Goal: Task Accomplishment & Management: Manage account settings

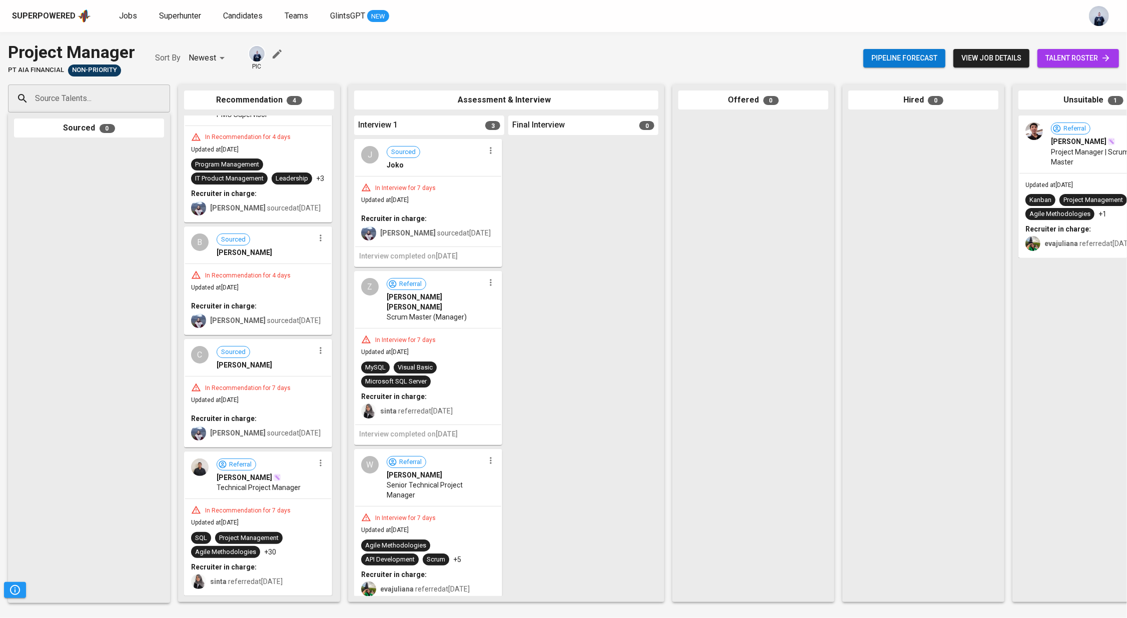
click at [490, 157] on div at bounding box center [490, 150] width 13 height 13
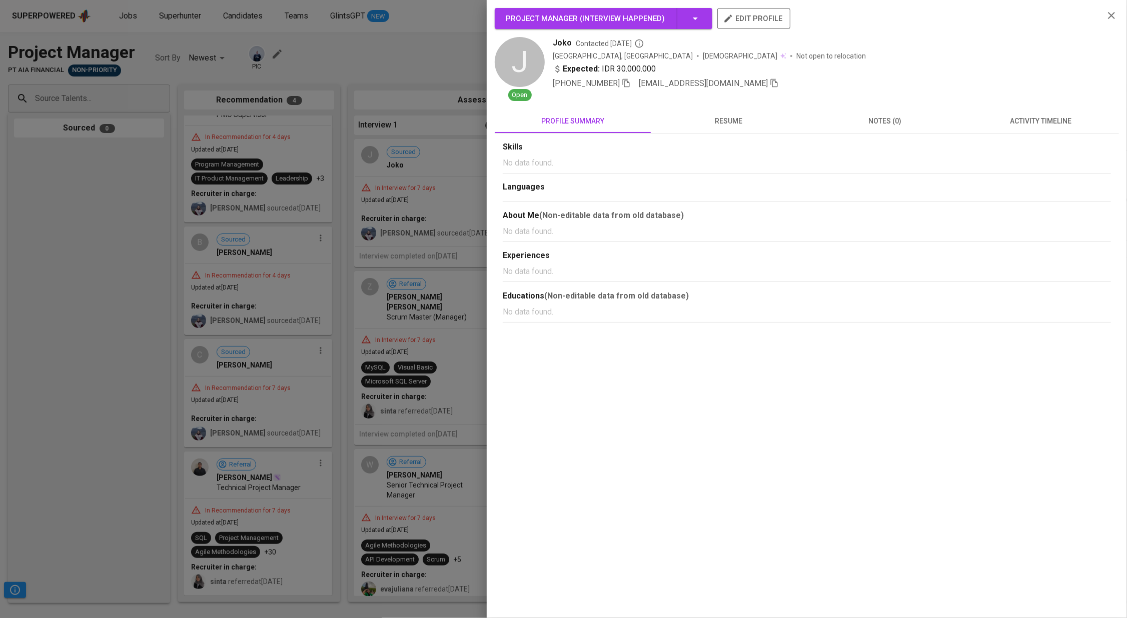
click at [485, 151] on div at bounding box center [563, 309] width 1127 height 618
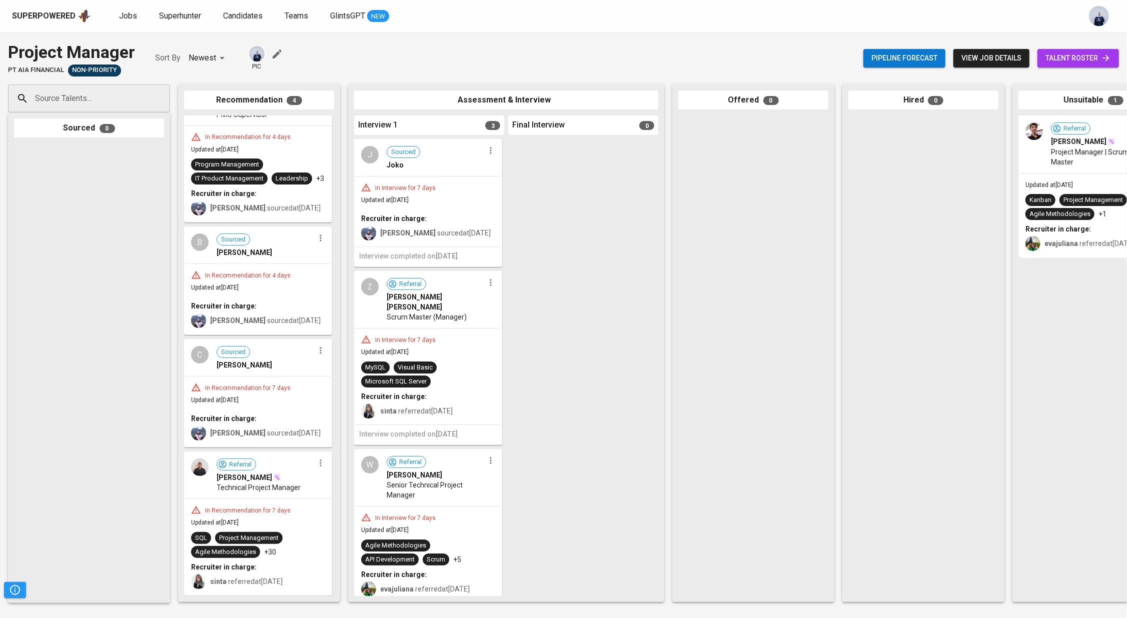
click at [488, 152] on icon "button" at bounding box center [491, 151] width 10 height 10
click at [524, 227] on span "Move to unsuitable" at bounding box center [514, 229] width 53 height 9
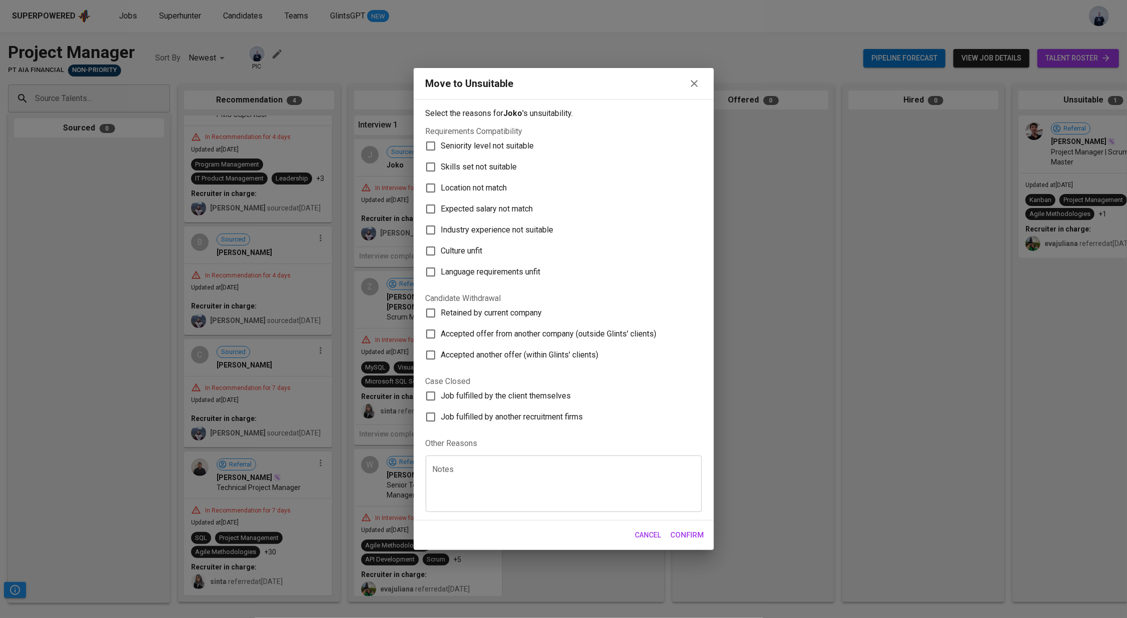
click at [459, 258] on label "Culture unfit" at bounding box center [557, 251] width 274 height 21
click at [441, 258] on input "Culture unfit" at bounding box center [430, 251] width 21 height 21
checkbox input "true"
click at [685, 533] on span "Confirm" at bounding box center [688, 535] width 34 height 13
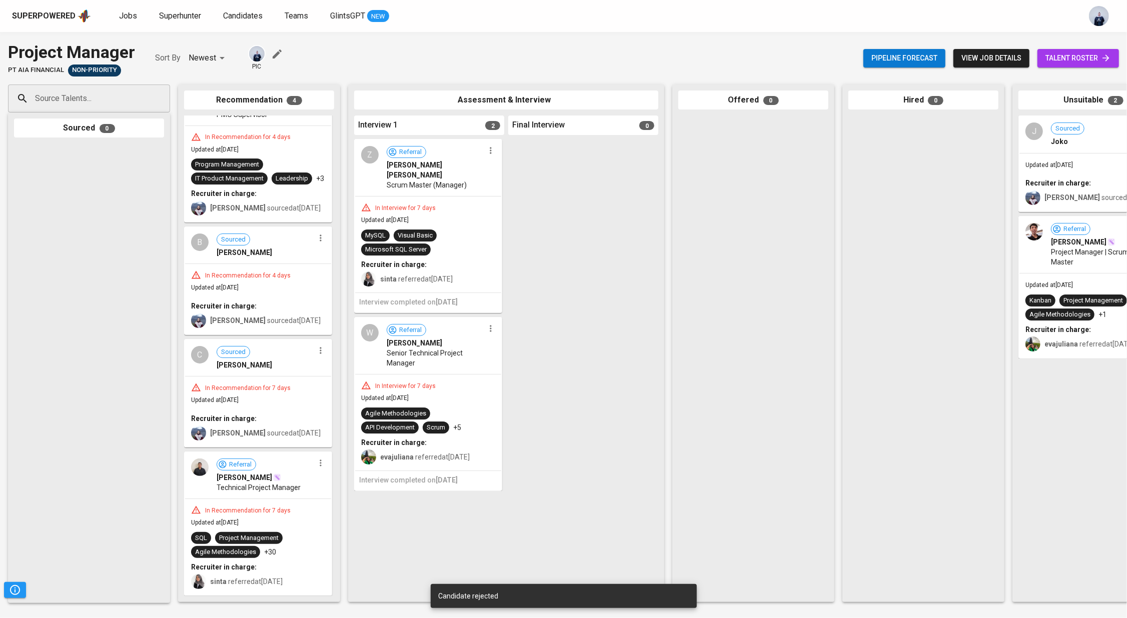
click at [487, 151] on icon "button" at bounding box center [491, 151] width 10 height 10
click at [518, 231] on span "Move to unsuitable" at bounding box center [518, 229] width 53 height 9
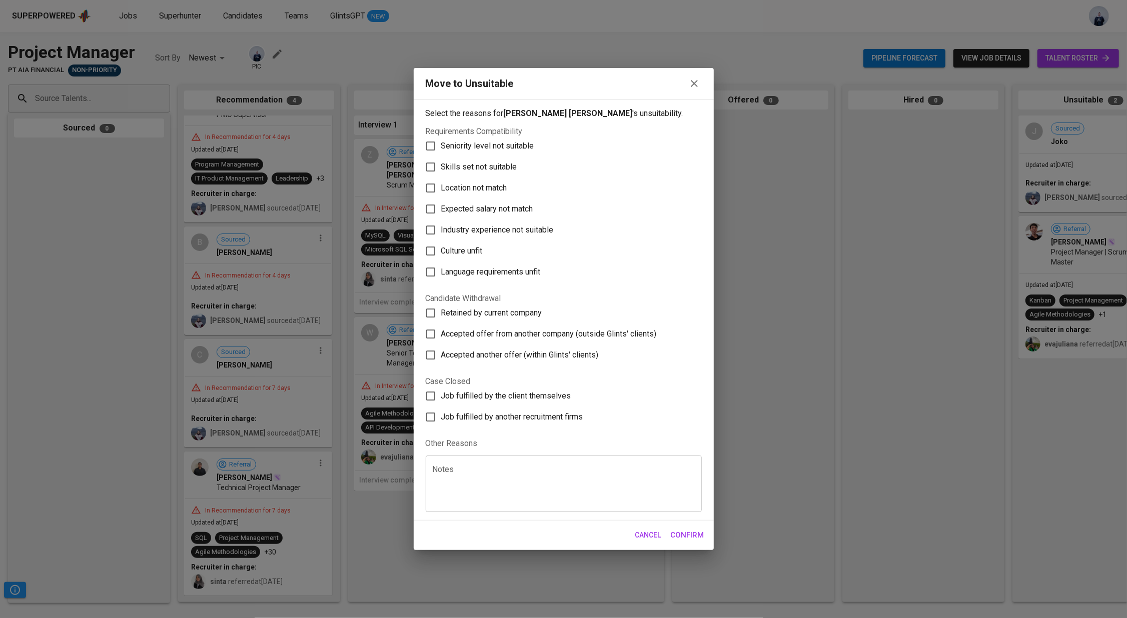
click at [484, 246] on label "Culture unfit" at bounding box center [557, 251] width 274 height 21
click at [441, 246] on input "Culture unfit" at bounding box center [430, 251] width 21 height 21
checkbox input "true"
click at [701, 533] on span "Confirm" at bounding box center [688, 535] width 34 height 13
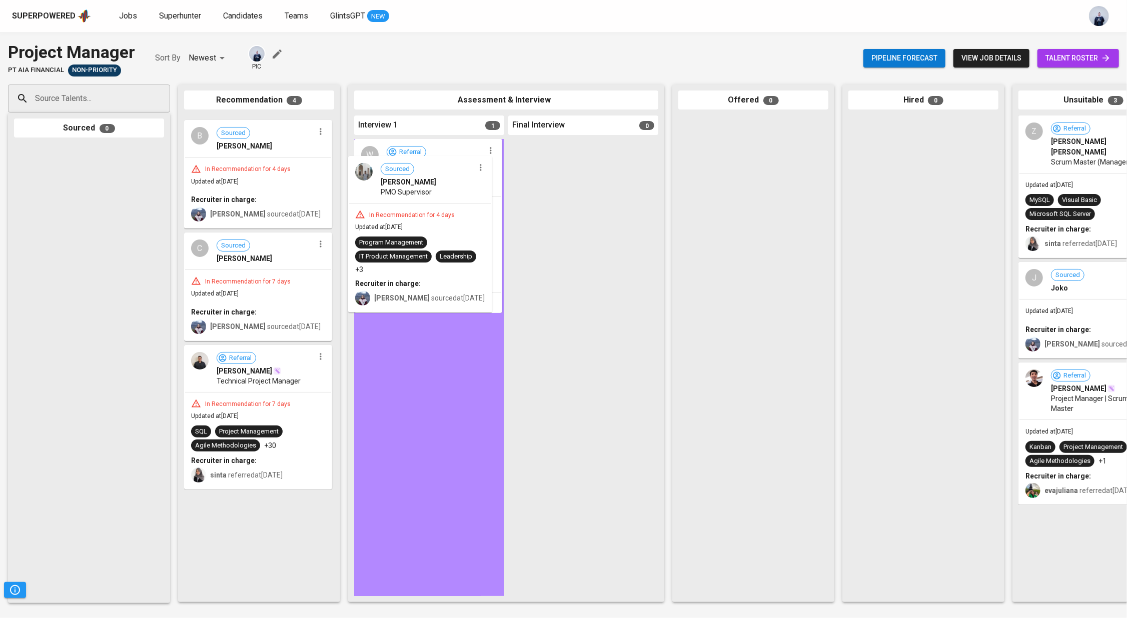
drag, startPoint x: 253, startPoint y: 166, endPoint x: 421, endPoint y: 205, distance: 172.7
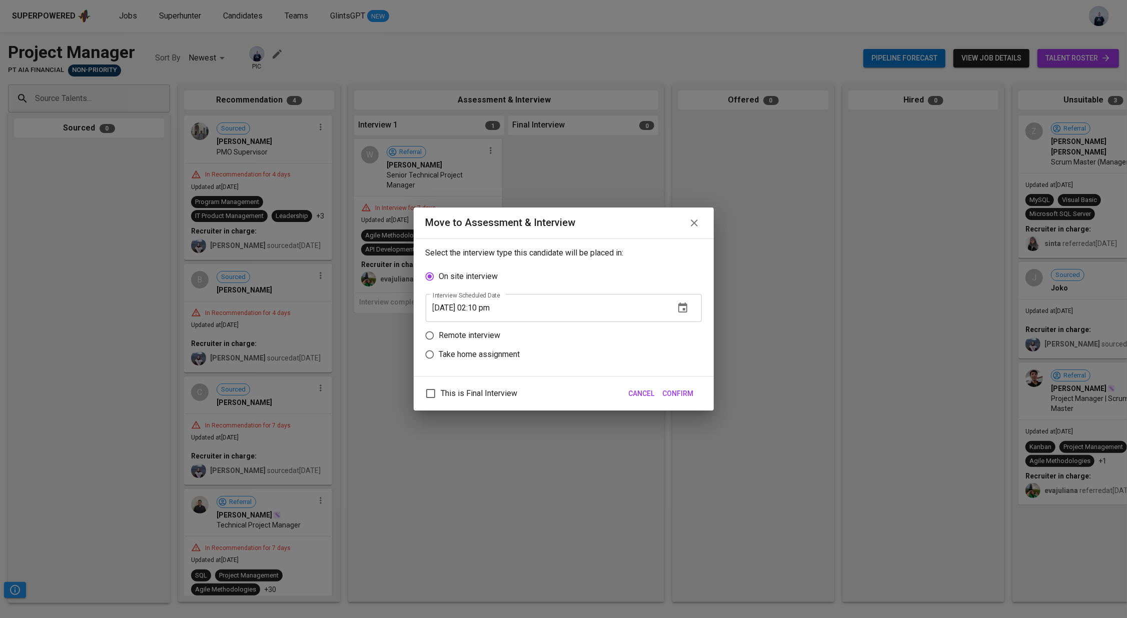
click at [466, 336] on p "Remote interview" at bounding box center [470, 336] width 62 height 12
click at [439, 336] on input "Remote interview" at bounding box center [429, 335] width 19 height 19
radio input "true"
click at [486, 328] on input "[DATE] 02:10 pm" at bounding box center [546, 327] width 241 height 28
type input "[DATE] 01:30 pm"
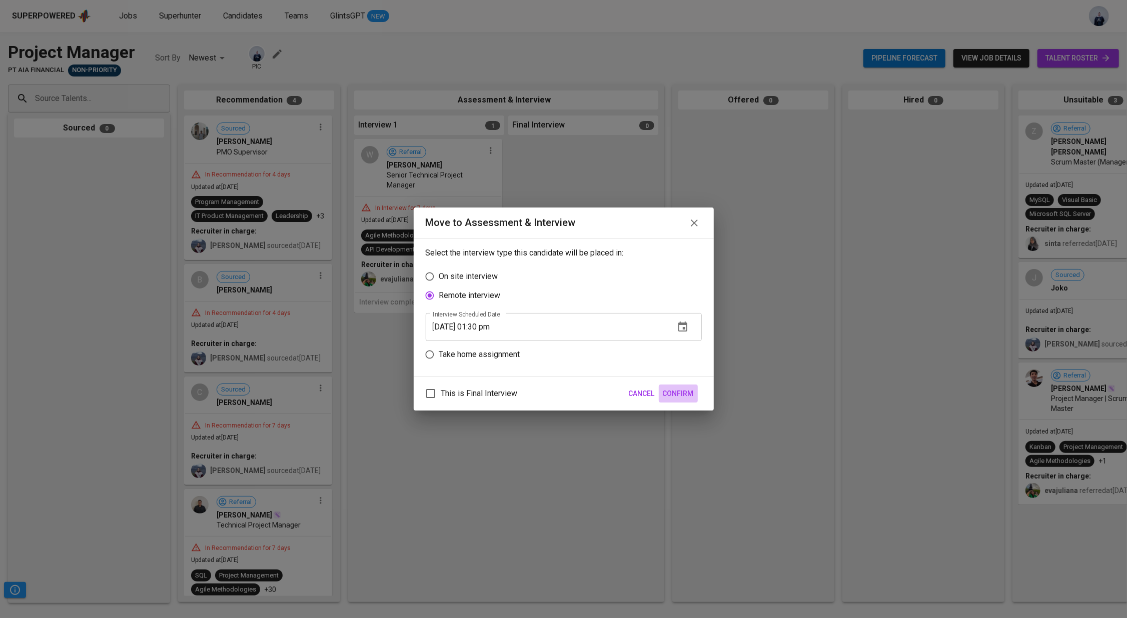
click at [692, 392] on span "Confirm" at bounding box center [678, 394] width 31 height 13
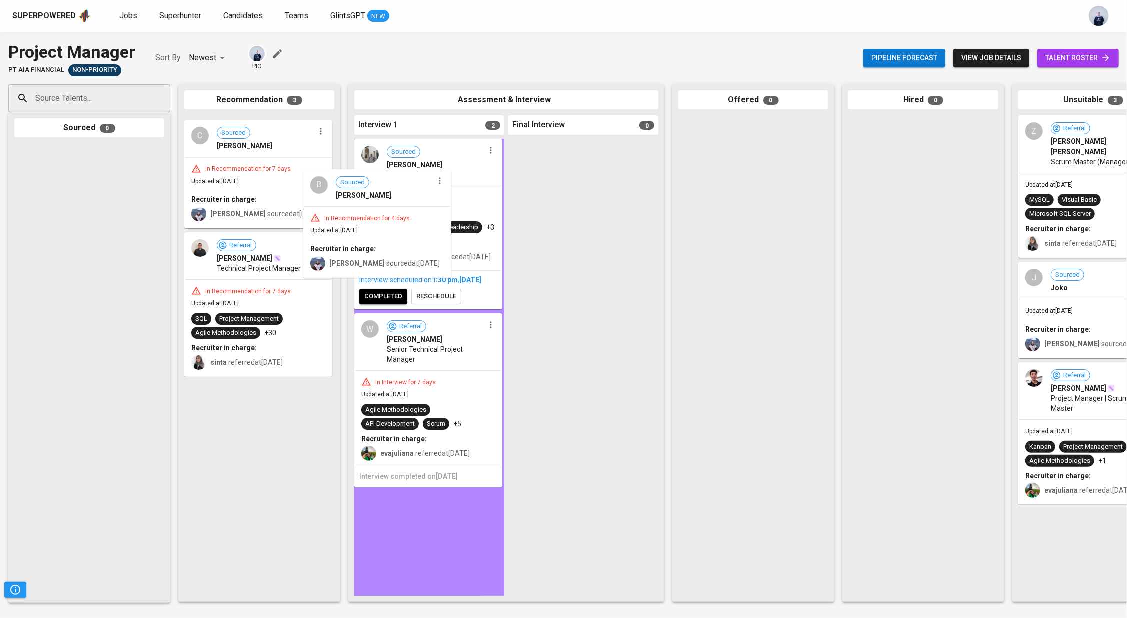
drag, startPoint x: 236, startPoint y: 189, endPoint x: 360, endPoint y: 243, distance: 135.1
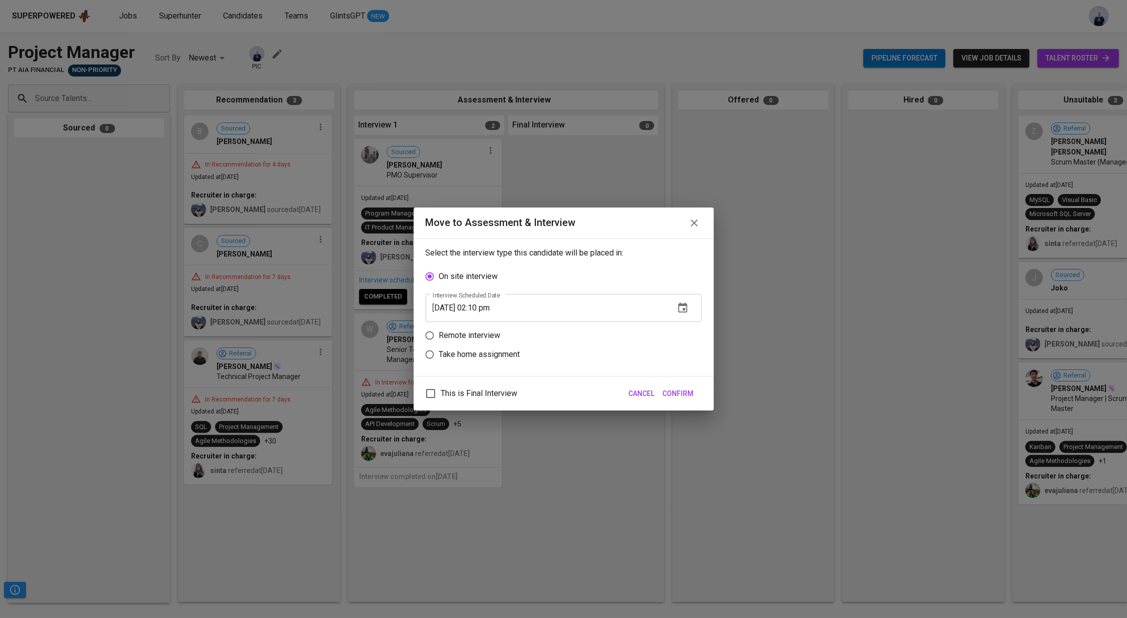
click at [474, 330] on p "Remote interview" at bounding box center [470, 336] width 62 height 12
click at [439, 330] on input "Remote interview" at bounding box center [429, 335] width 19 height 19
radio input "true"
click at [496, 324] on input "[DATE] 02:10 pm" at bounding box center [546, 327] width 241 height 28
type input "[DATE] 03:00 pm"
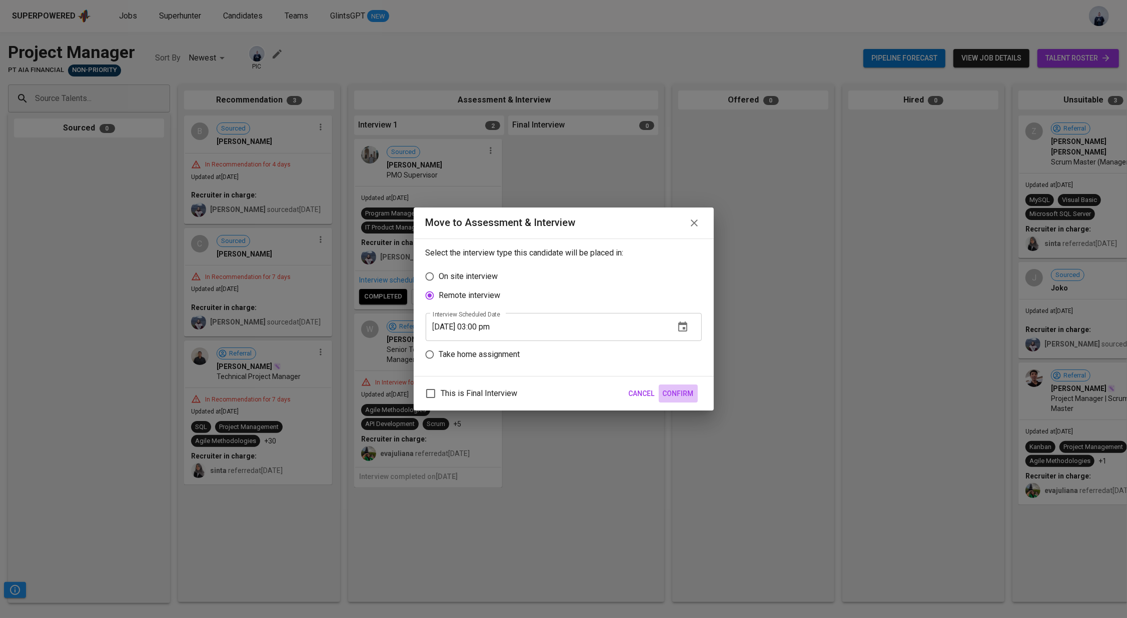
click at [674, 390] on span "Confirm" at bounding box center [678, 394] width 31 height 13
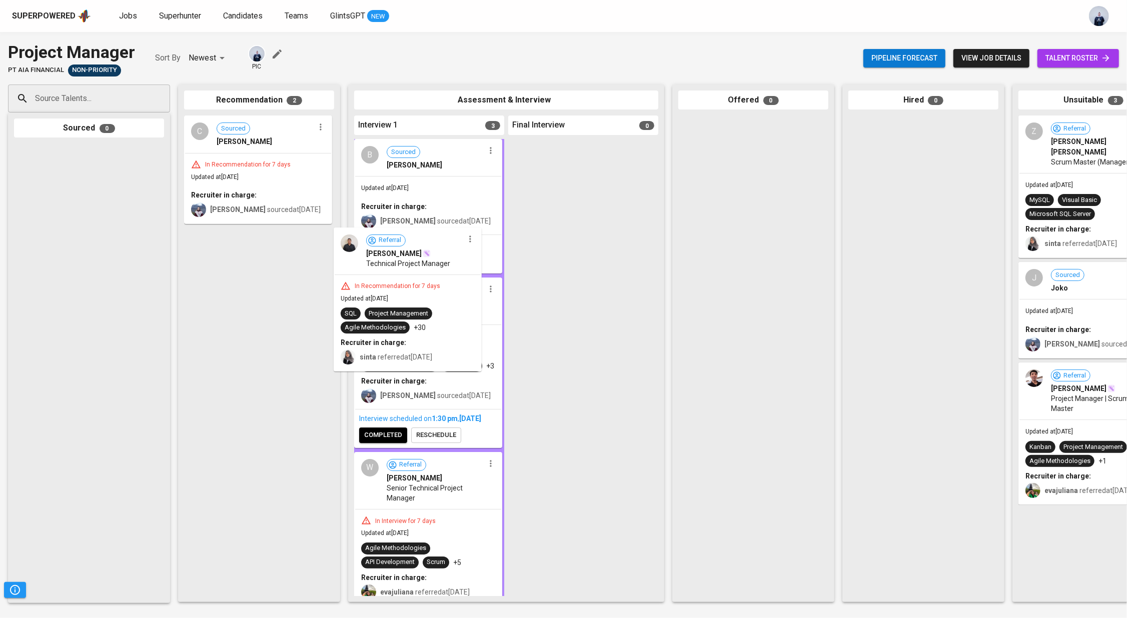
drag, startPoint x: 272, startPoint y: 287, endPoint x: 425, endPoint y: 286, distance: 152.6
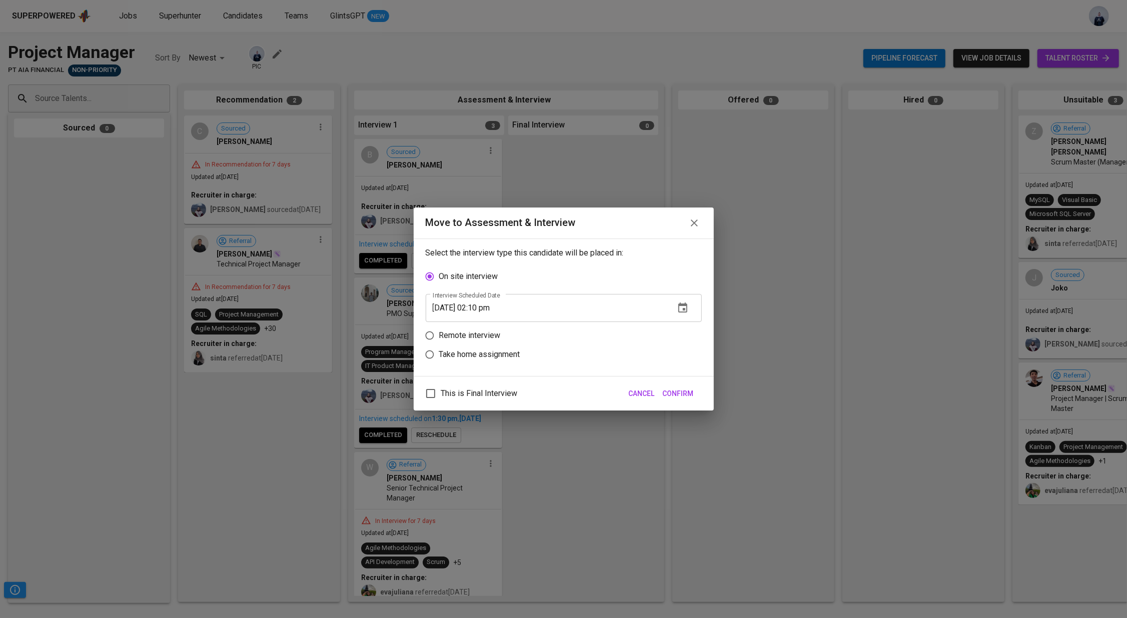
click at [486, 337] on p "Remote interview" at bounding box center [470, 336] width 62 height 12
click at [439, 337] on input "Remote interview" at bounding box center [429, 335] width 19 height 19
radio input "true"
click at [484, 331] on input "[DATE] 02:10 pm" at bounding box center [546, 327] width 241 height 28
type input "[DATE] 03:30 pm"
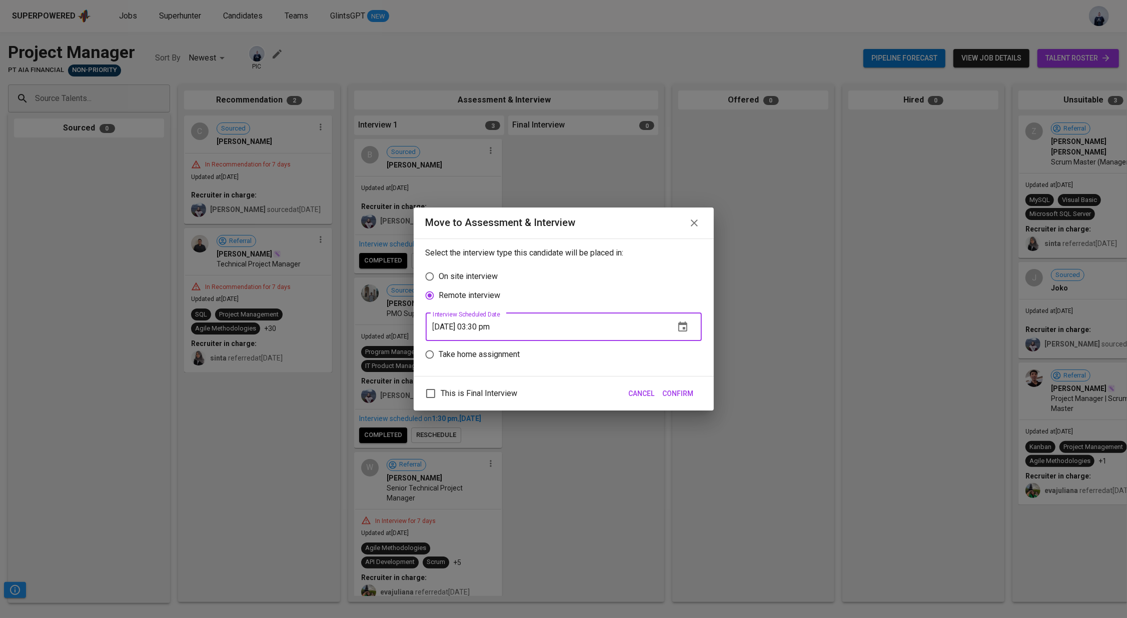
click at [672, 394] on span "Confirm" at bounding box center [678, 394] width 31 height 13
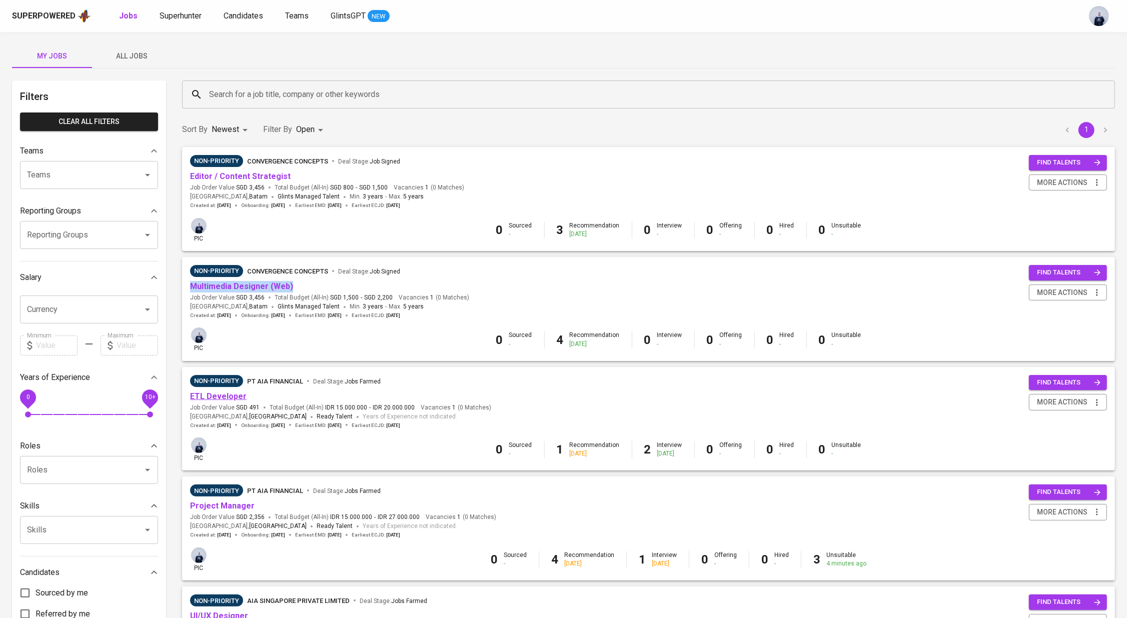
click at [228, 401] on link "ETL Developer" at bounding box center [218, 397] width 57 height 10
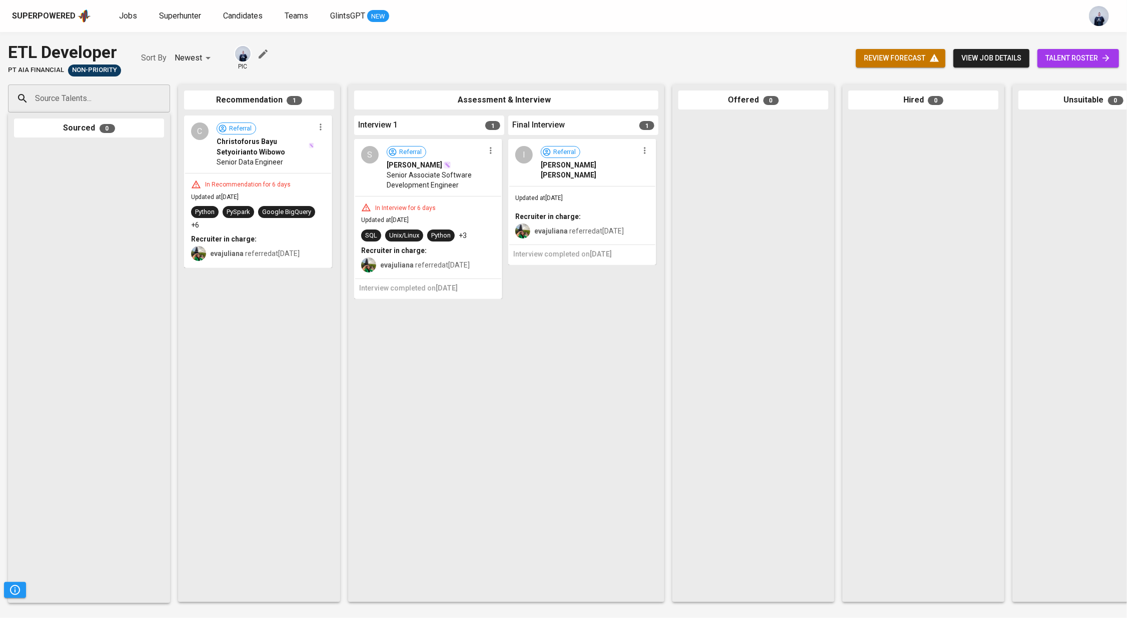
click at [598, 212] on div "Recruiter in charge:" at bounding box center [582, 217] width 134 height 10
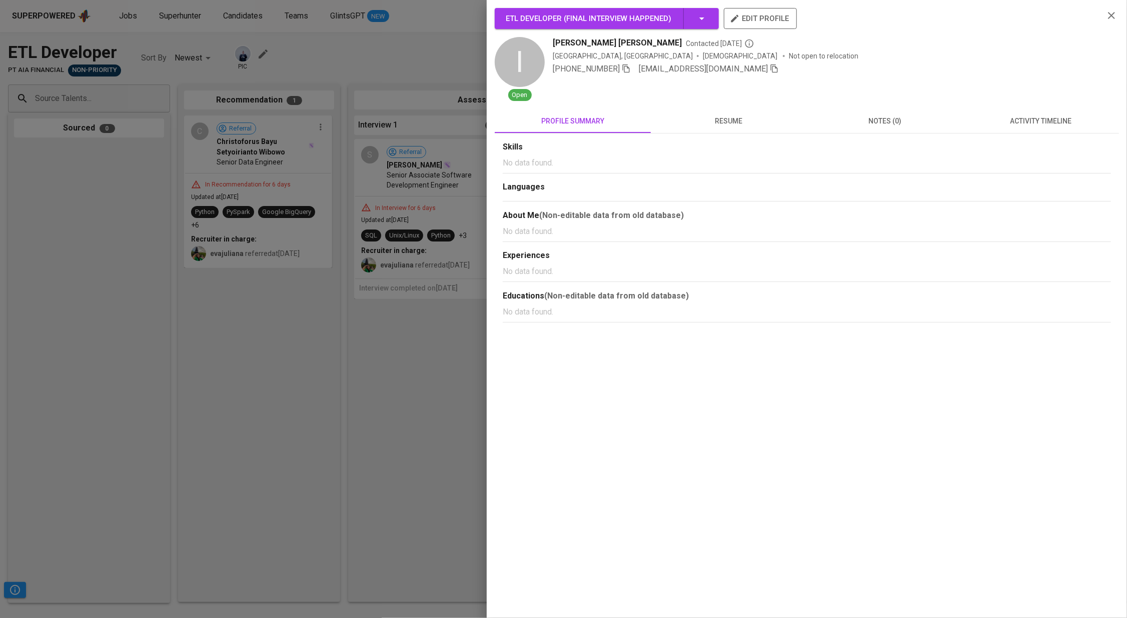
click at [1044, 124] on span "activity timeline" at bounding box center [1041, 121] width 144 height 13
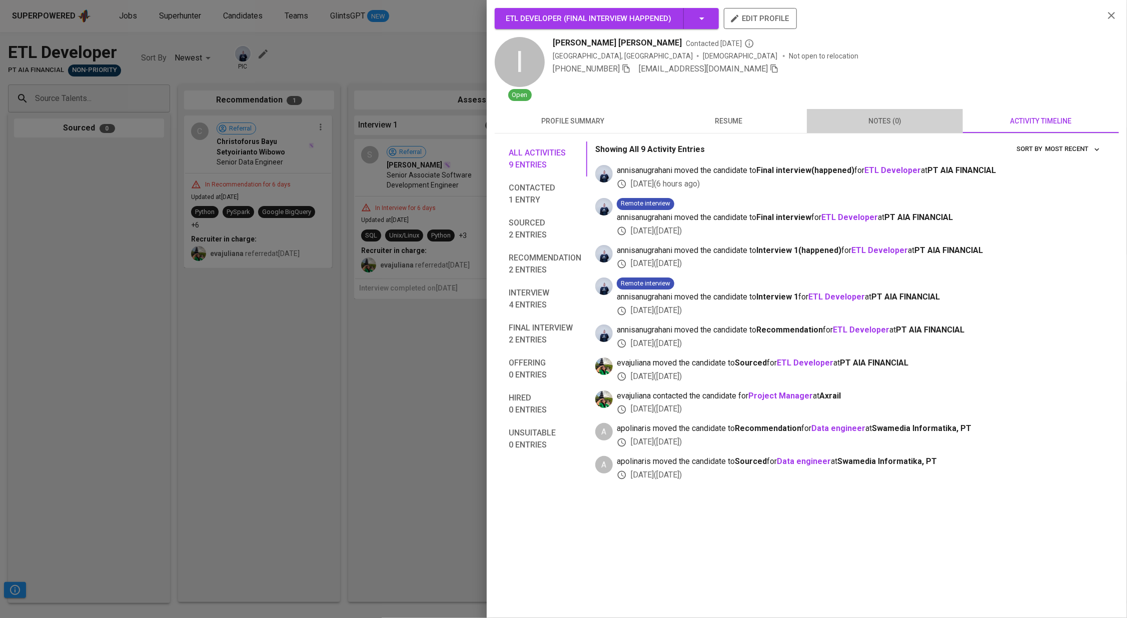
click at [888, 124] on span "notes (0)" at bounding box center [885, 121] width 144 height 13
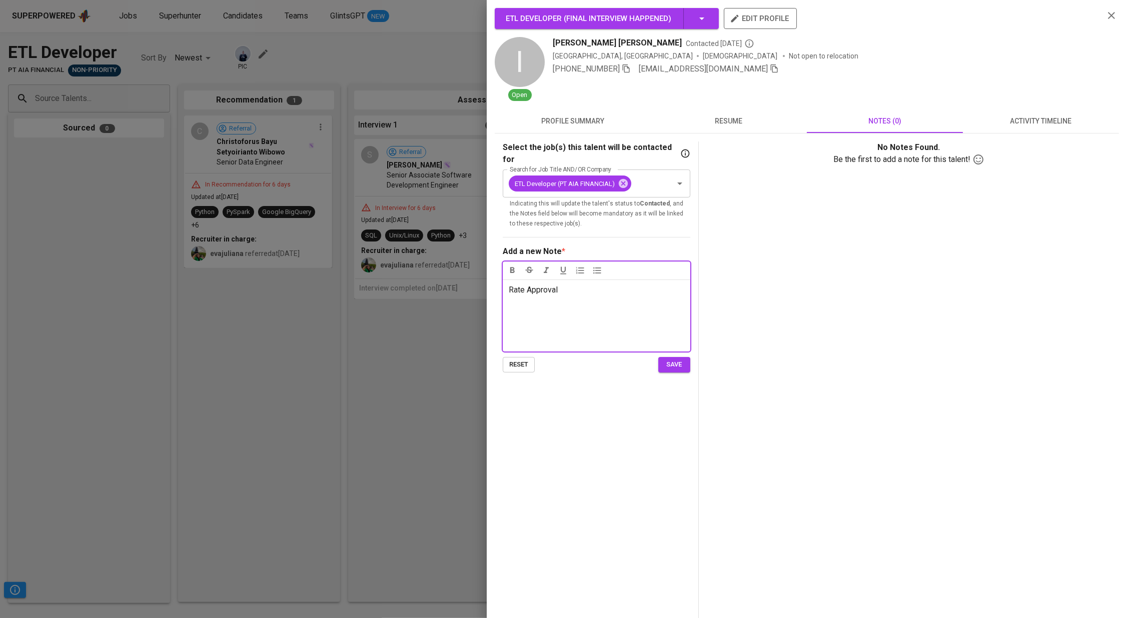
click at [674, 359] on span "save" at bounding box center [674, 365] width 22 height 12
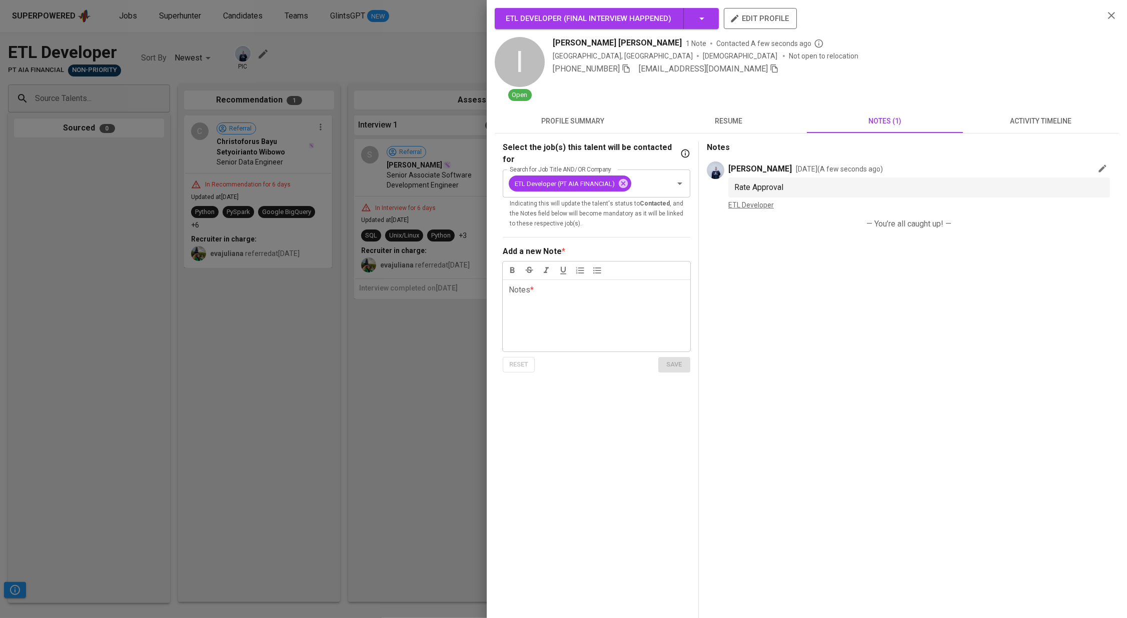
click at [215, 89] on div at bounding box center [563, 309] width 1127 height 618
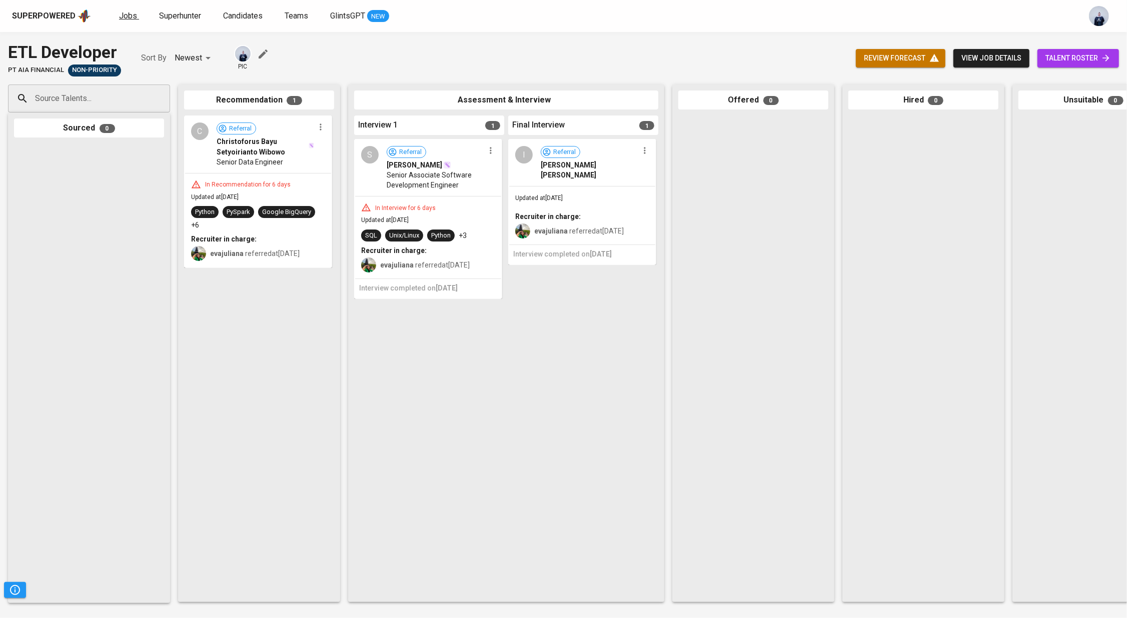
click at [128, 14] on span "Jobs" at bounding box center [128, 16] width 18 height 10
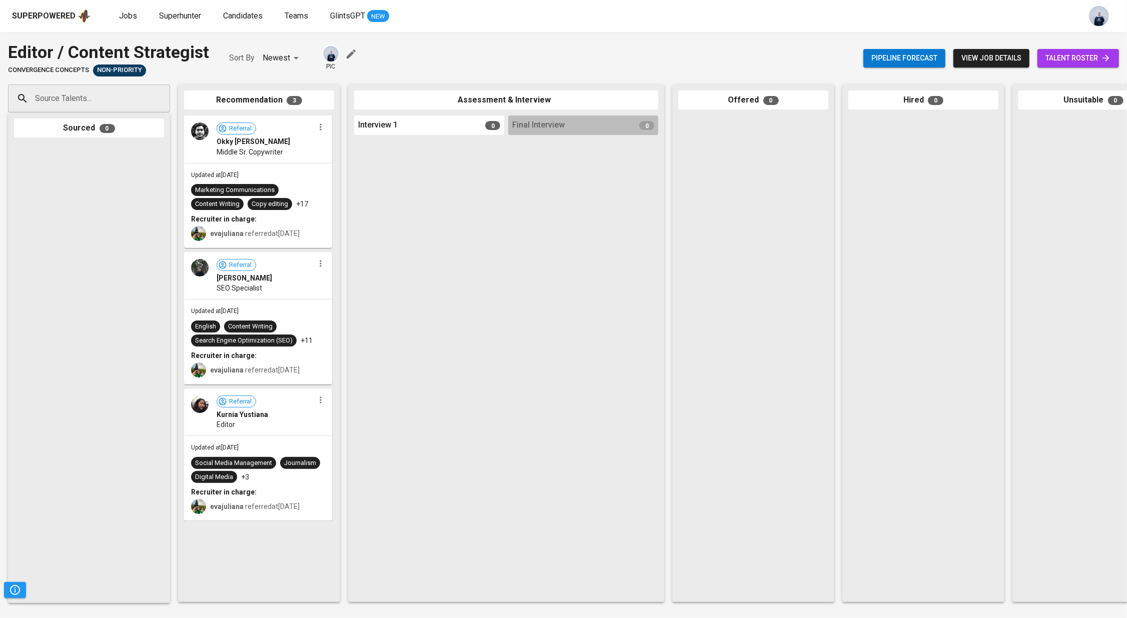
click at [1055, 63] on span "talent roster" at bounding box center [1079, 58] width 66 height 13
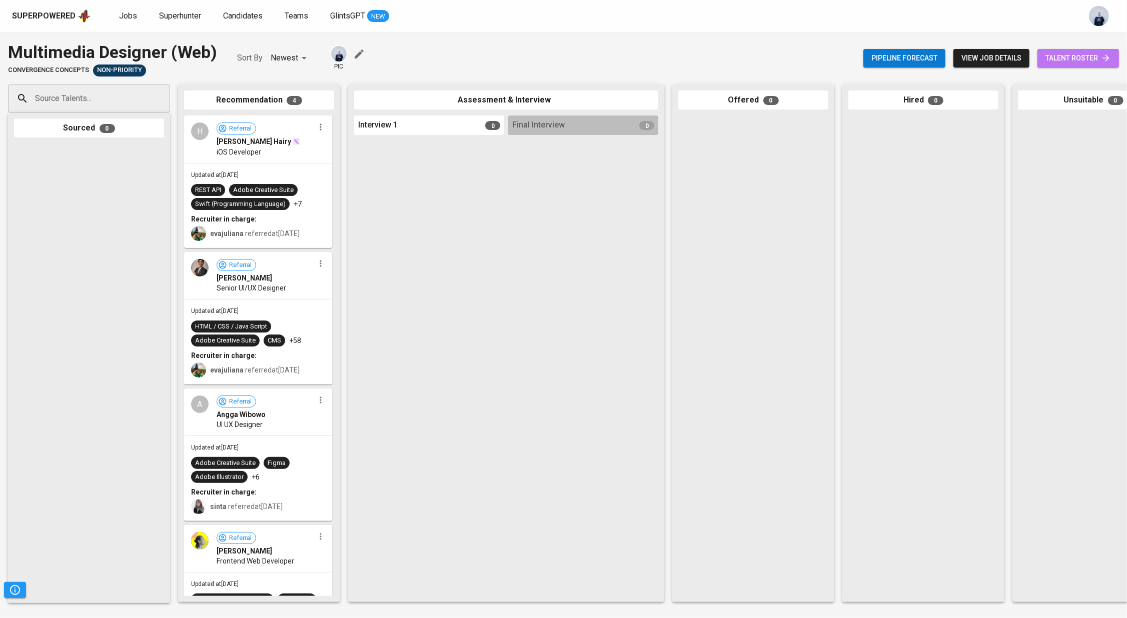
click at [1058, 64] on span "talent roster" at bounding box center [1079, 58] width 66 height 13
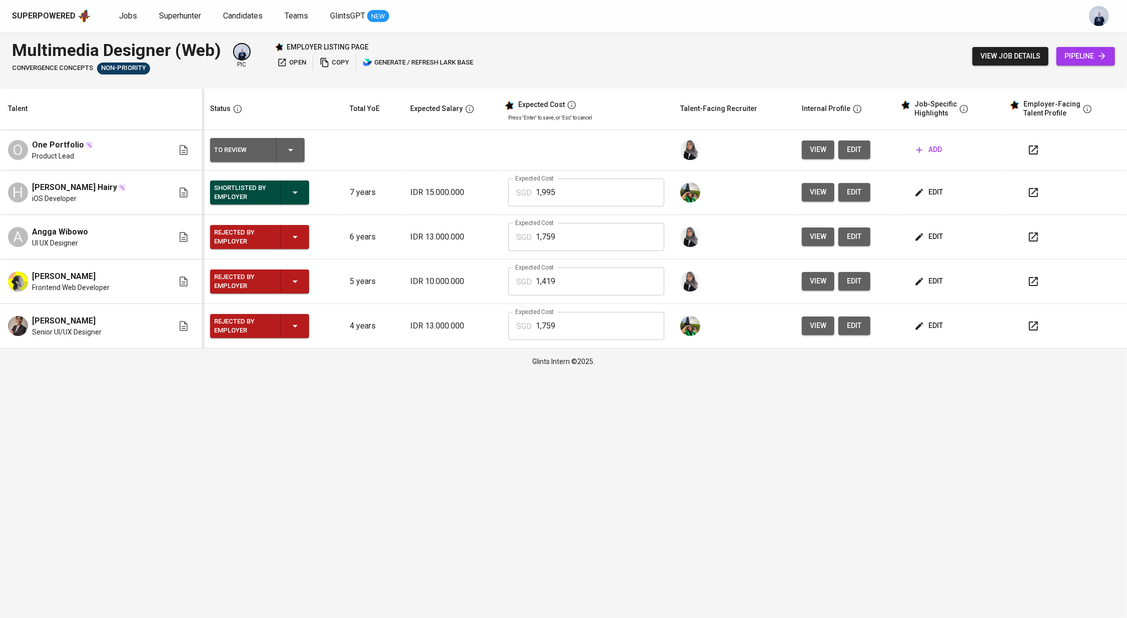
click at [1035, 281] on icon "button" at bounding box center [1033, 281] width 9 height 9
click at [1038, 194] on icon "button" at bounding box center [1033, 192] width 9 height 9
click at [1036, 193] on icon "button" at bounding box center [1034, 193] width 12 height 12
click at [1033, 326] on icon "button" at bounding box center [1033, 326] width 9 height 9
click at [1038, 234] on icon "button" at bounding box center [1033, 237] width 9 height 9
